Goal: Navigation & Orientation: Go to known website

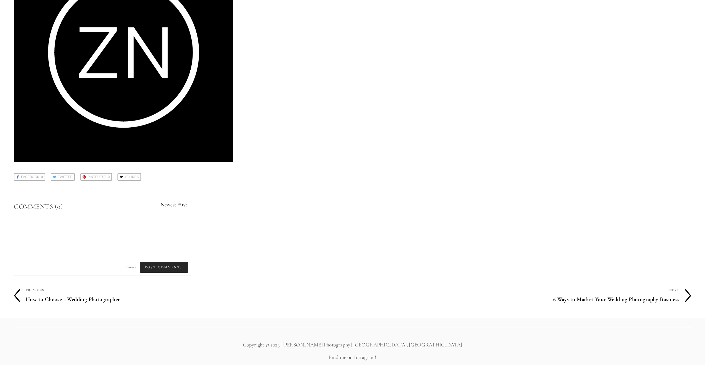
scroll to position [1654, 0]
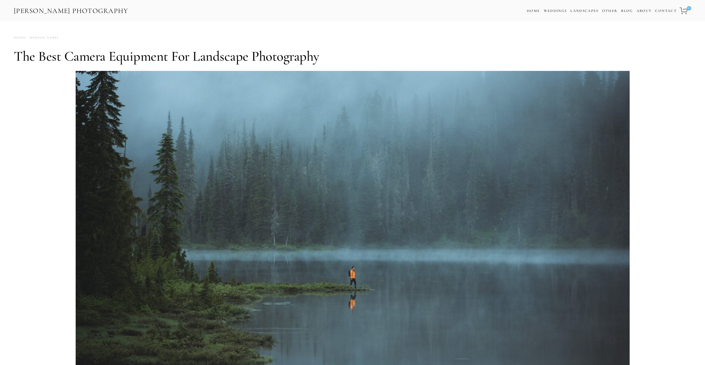
click at [88, 11] on link "[PERSON_NAME] Photography" at bounding box center [70, 11] width 115 height 12
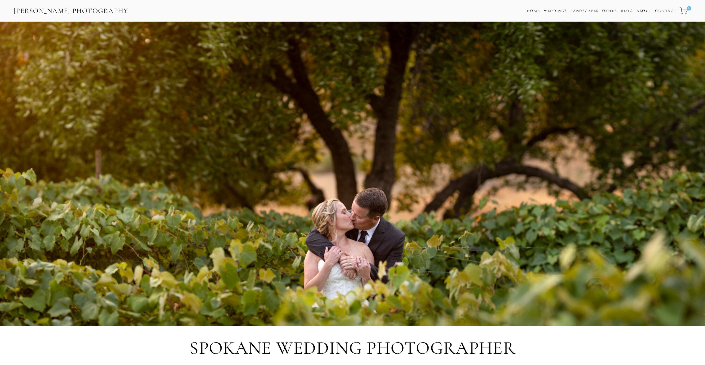
click at [370, 148] on div at bounding box center [352, 98] width 687 height 126
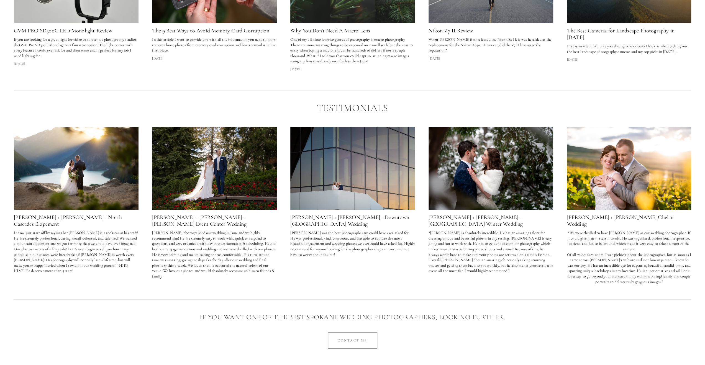
scroll to position [1087, 0]
